Goal: Transaction & Acquisition: Purchase product/service

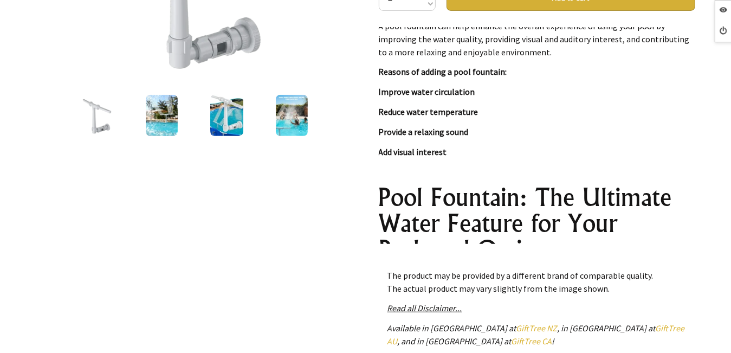
scroll to position [4226, 0]
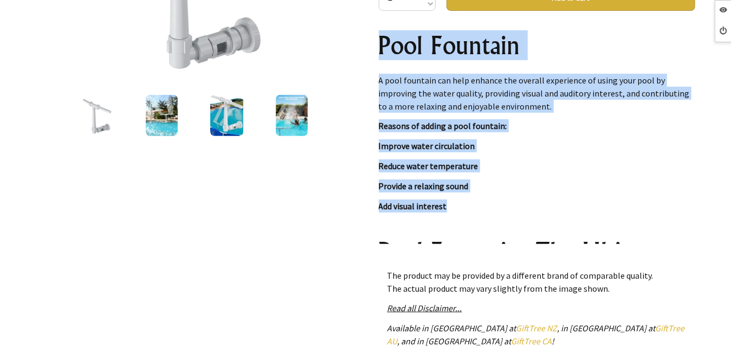
drag, startPoint x: 383, startPoint y: 47, endPoint x: 458, endPoint y: 205, distance: 175.0
click at [458, 205] on div "Pool Fountain A pool fountain can help enhance the overall experience of using …" at bounding box center [537, 135] width 316 height 217
copy div "Pool Fountain A pool fountain can help enhance the overall experience of using …"
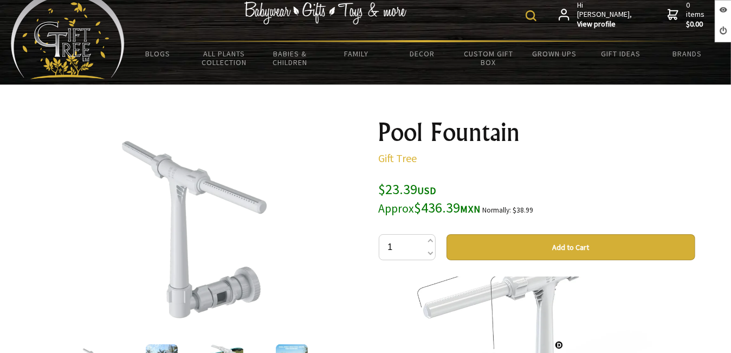
scroll to position [0, 0]
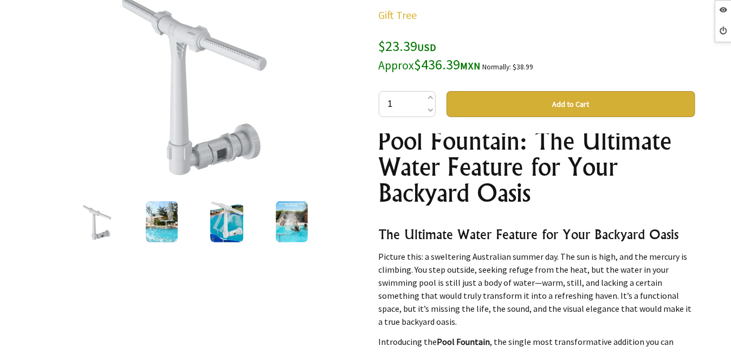
scroll to position [163, 0]
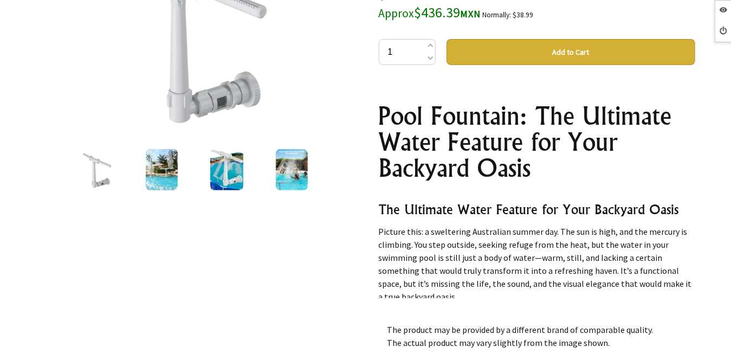
scroll to position [4443, 0]
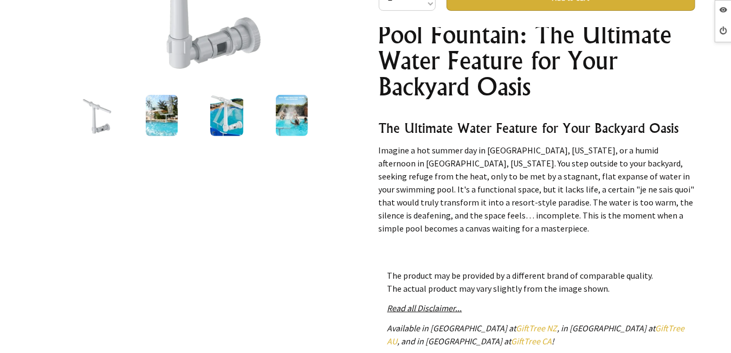
scroll to position [217, 0]
